Goal: Information Seeking & Learning: Learn about a topic

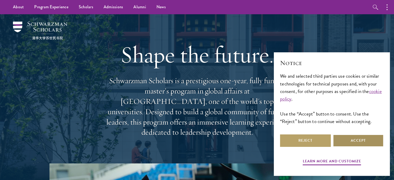
click at [355, 140] on button "Accept" at bounding box center [357, 140] width 51 height 12
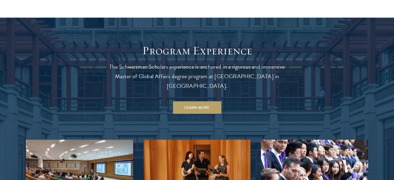
scroll to position [438, 0]
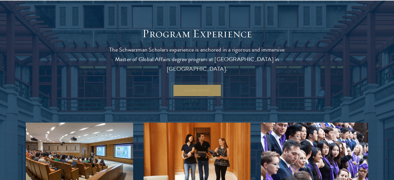
click at [201, 84] on link "Learn More" at bounding box center [197, 90] width 48 height 12
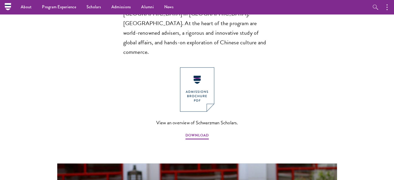
scroll to position [365, 0]
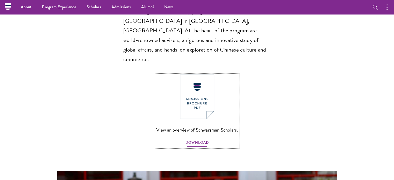
click at [196, 139] on span "DOWNLOAD" at bounding box center [196, 143] width 23 height 8
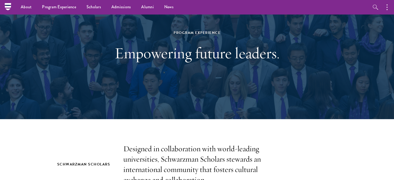
scroll to position [0, 0]
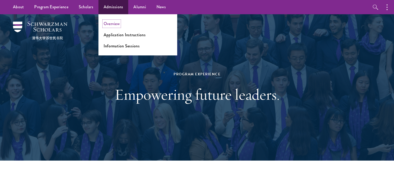
click at [111, 24] on link "Overview" at bounding box center [111, 24] width 16 height 6
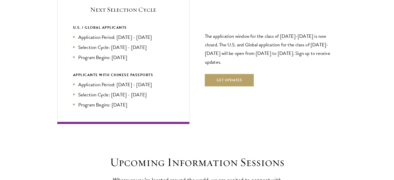
scroll to position [1138, 0]
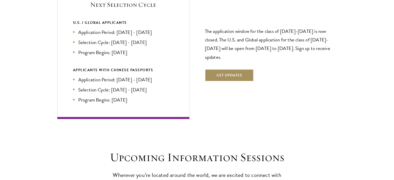
click at [226, 69] on button "Get Updates" at bounding box center [229, 75] width 49 height 12
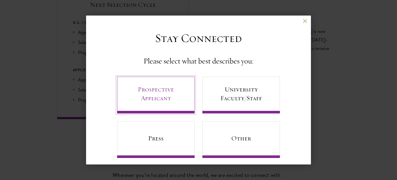
click at [165, 93] on link "Prospective Applicant" at bounding box center [156, 95] width 78 height 37
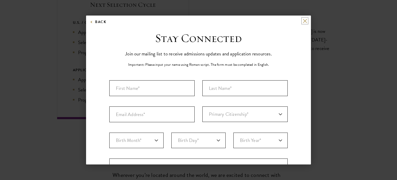
click at [303, 19] on button at bounding box center [305, 21] width 4 height 4
